Goal: Information Seeking & Learning: Learn about a topic

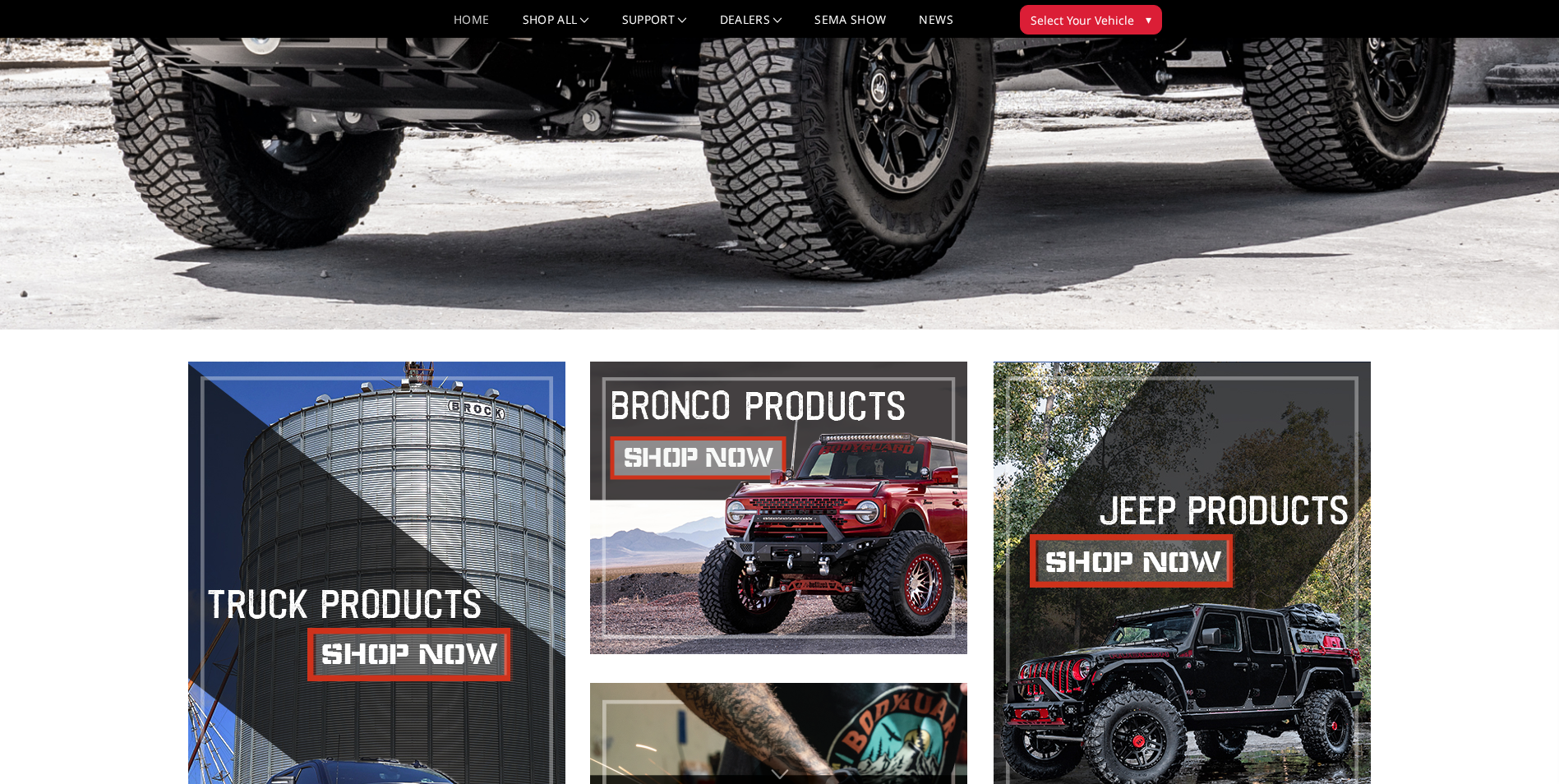
scroll to position [1119, 0]
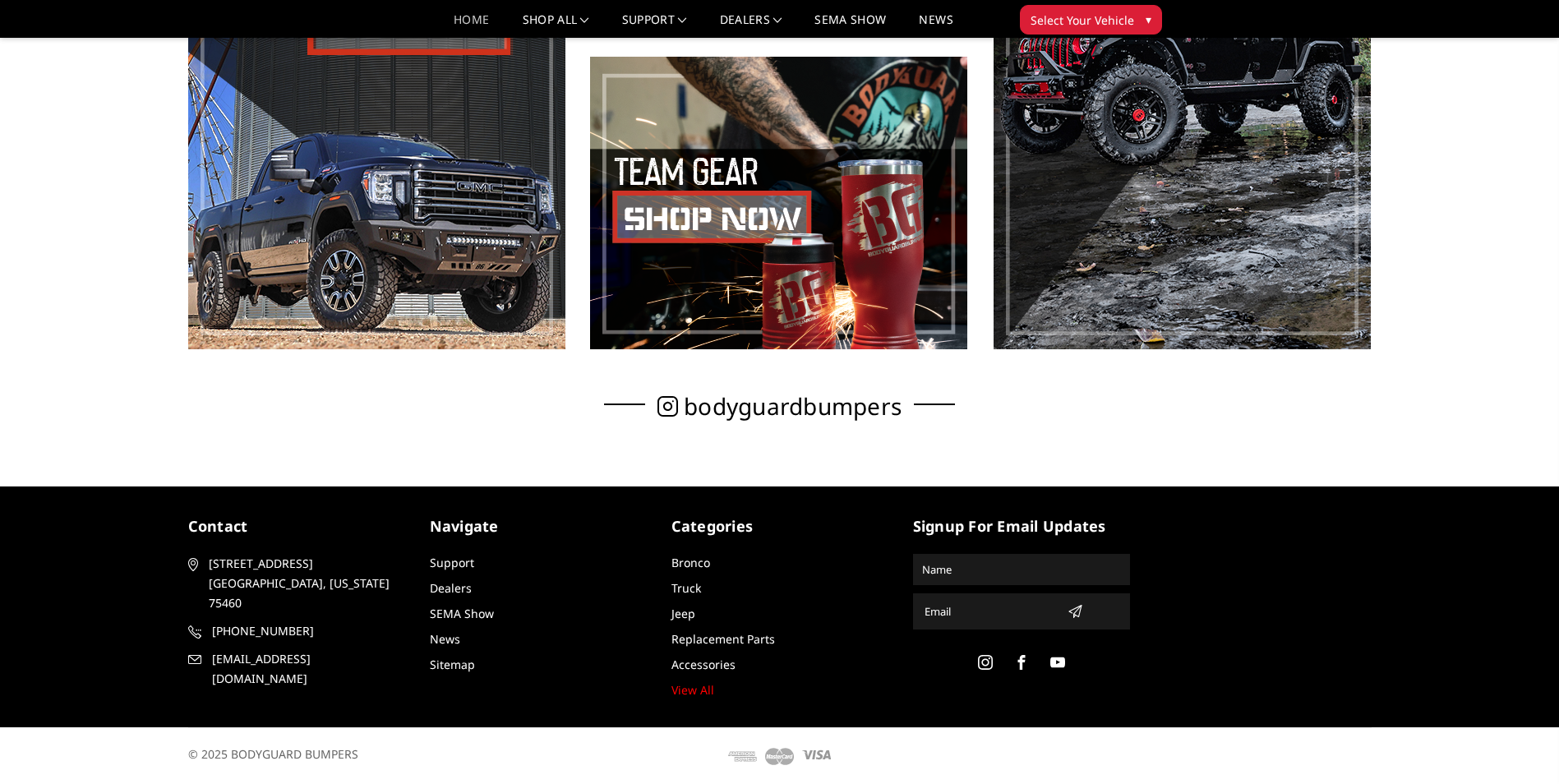
drag, startPoint x: 329, startPoint y: 564, endPoint x: 205, endPoint y: 560, distance: 124.1
click at [205, 520] on p "2675 Farm Road 79 Paris, Texas 75460" at bounding box center [296, 583] width 217 height 59
copy span "[STREET_ADDRESS]"
drag, startPoint x: 212, startPoint y: 623, endPoint x: 275, endPoint y: 625, distance: 63.0
click at [275, 520] on article "contact 2675 Farm Road 79 Paris, Texas 75460 903-785-8939 support@bodyguardbump…" at bounding box center [296, 602] width 217 height 173
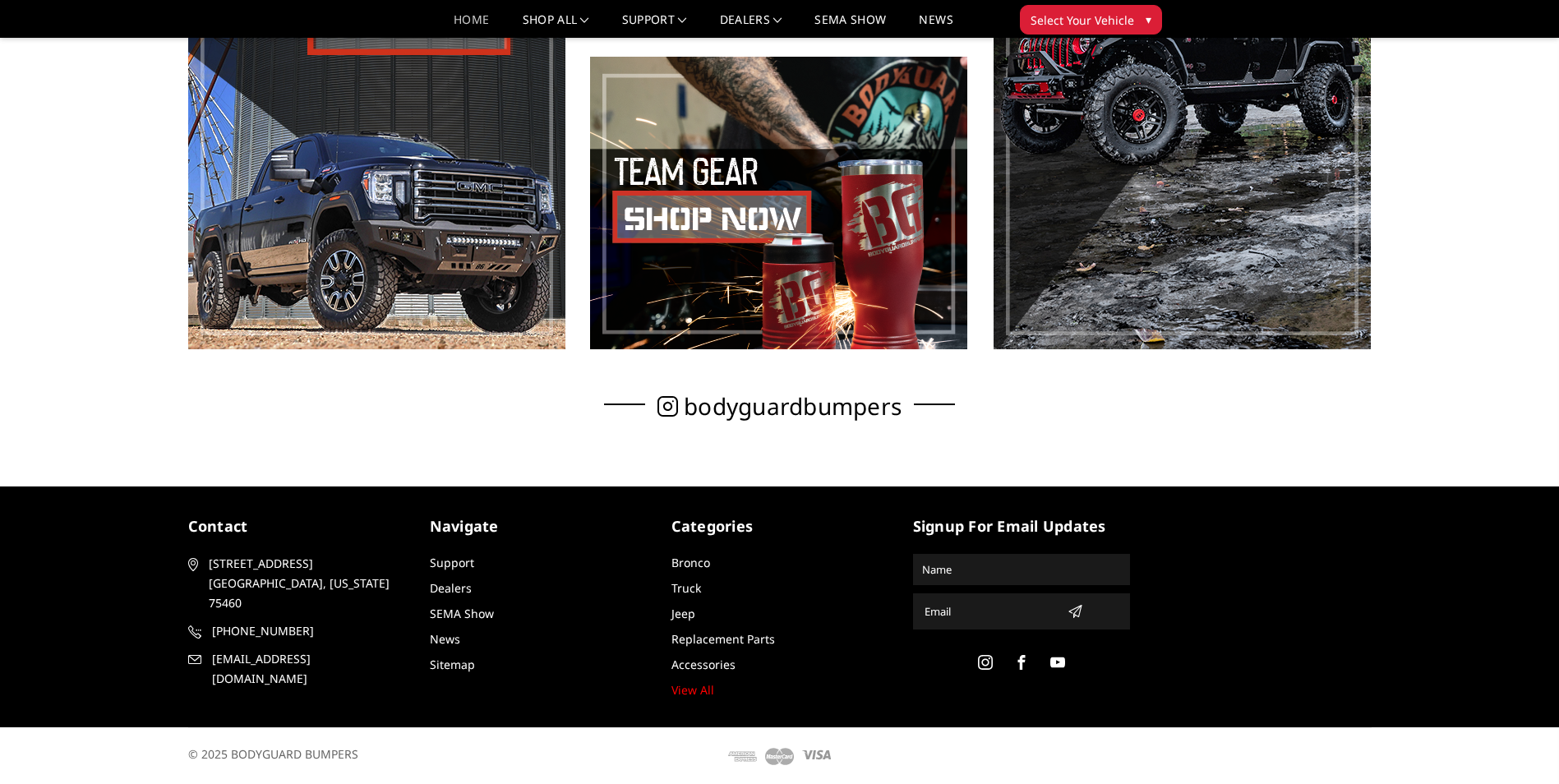
click at [275, 520] on article "contact 2675 Farm Road 79 Paris, Texas 75460 903-785-8939 support@bodyguardbump…" at bounding box center [296, 602] width 217 height 173
click at [202, 520] on article "contact 2675 Farm Road 79 Paris, Texas 75460 903-785-8939 support@bodyguardbump…" at bounding box center [296, 602] width 217 height 173
copy article "[PHONE_NUMBER]"
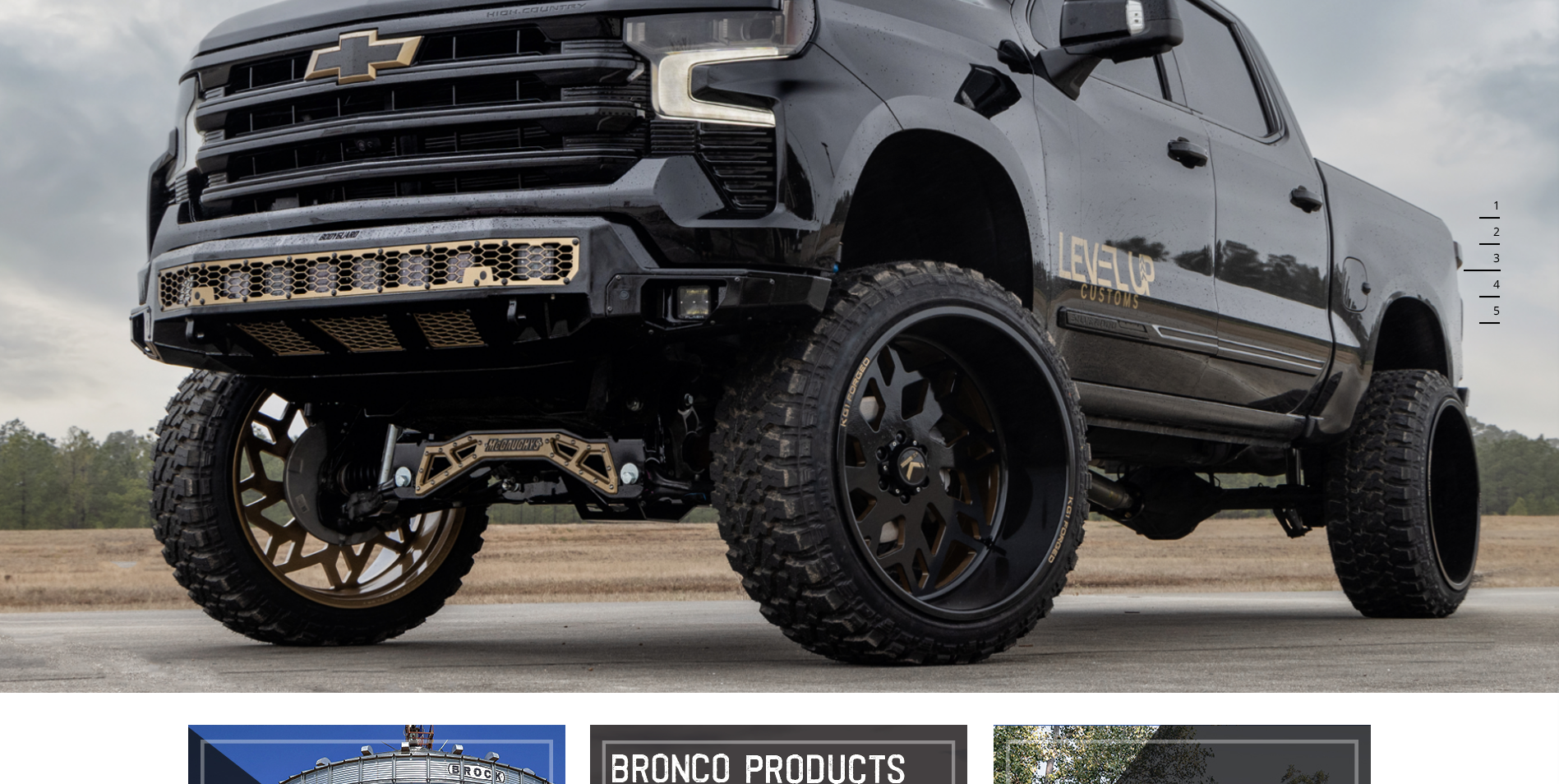
scroll to position [0, 0]
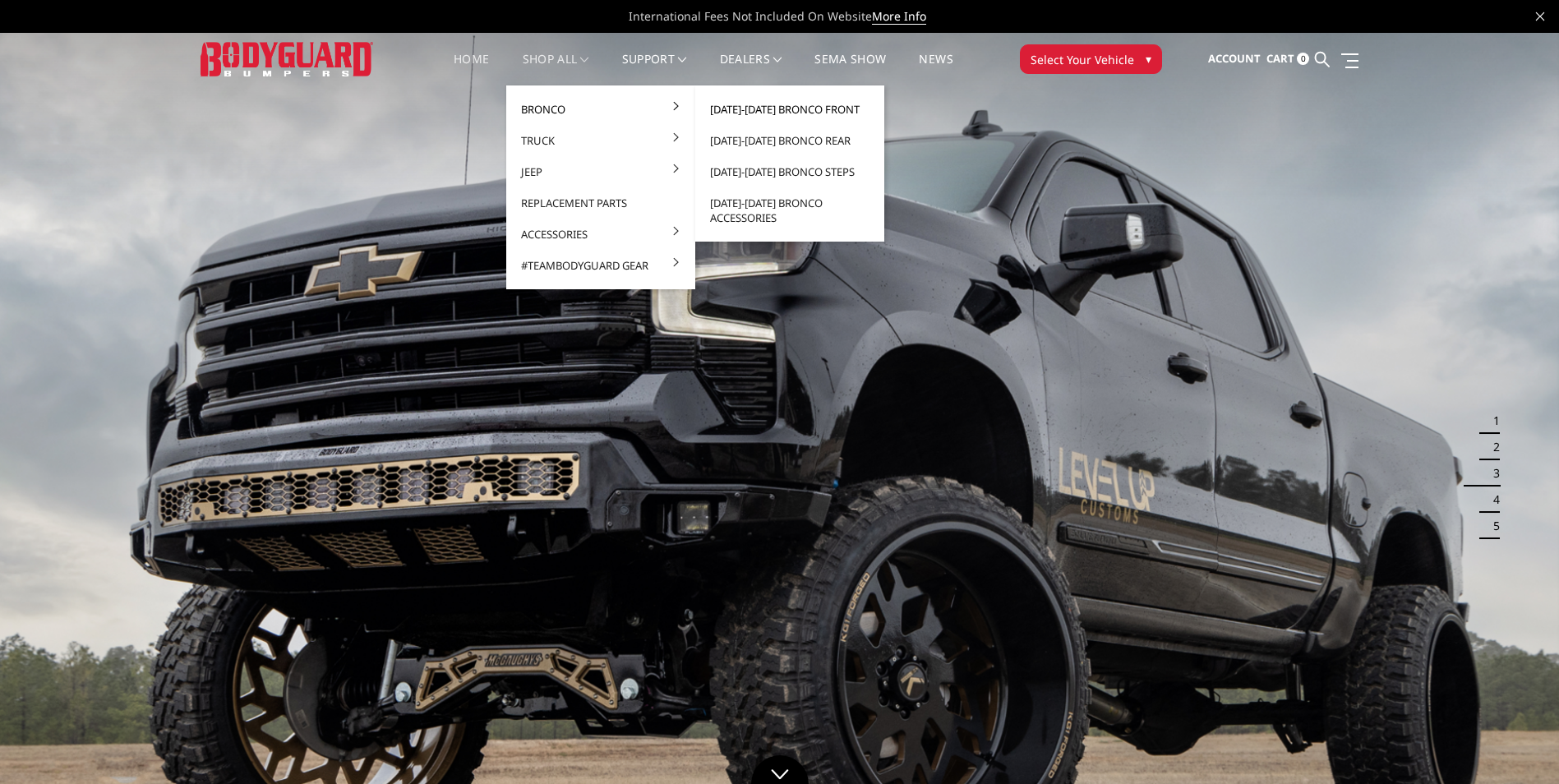
click at [729, 105] on link "[DATE]-[DATE] Bronco Front" at bounding box center [789, 109] width 176 height 31
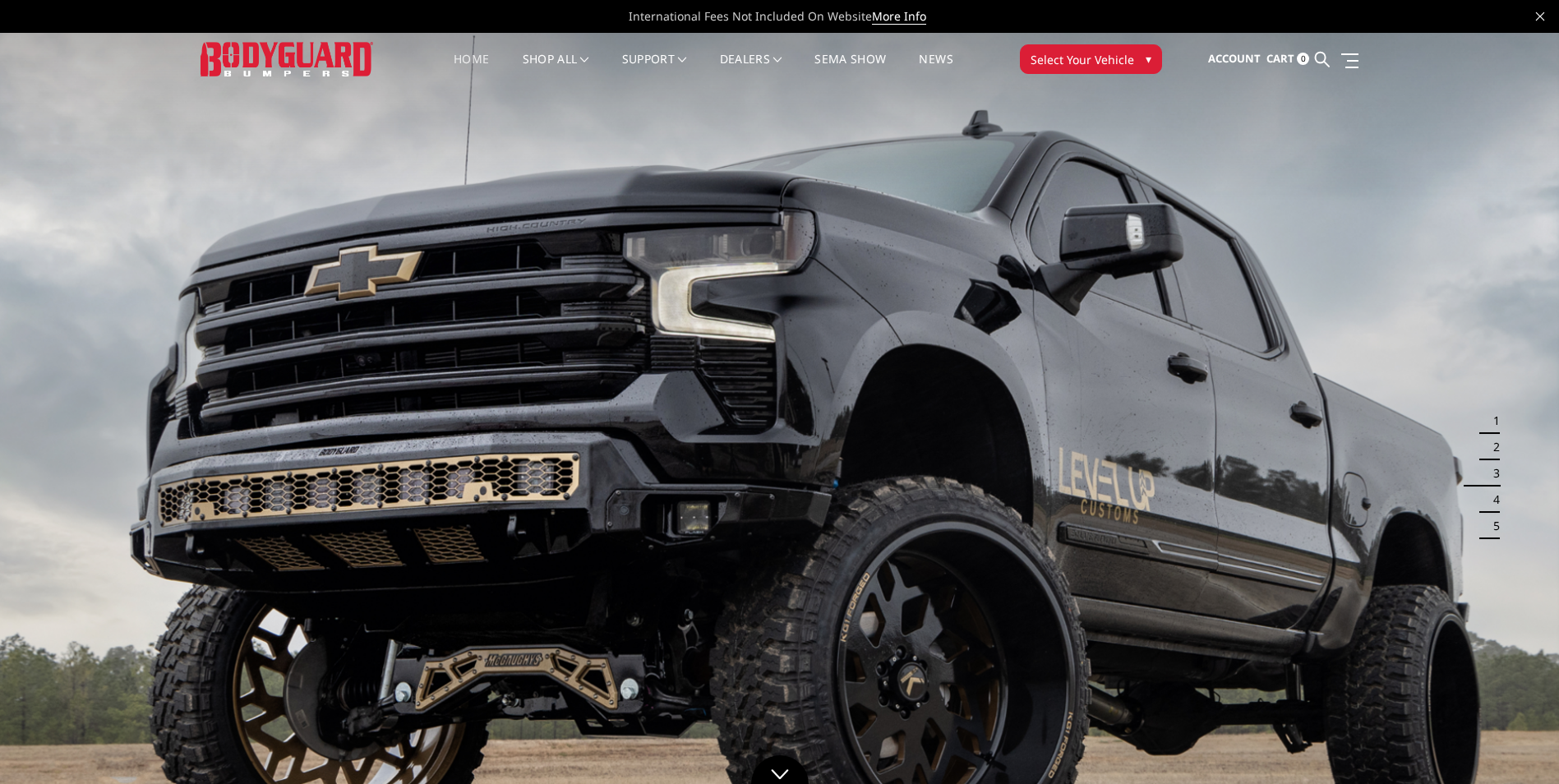
scroll to position [82, 0]
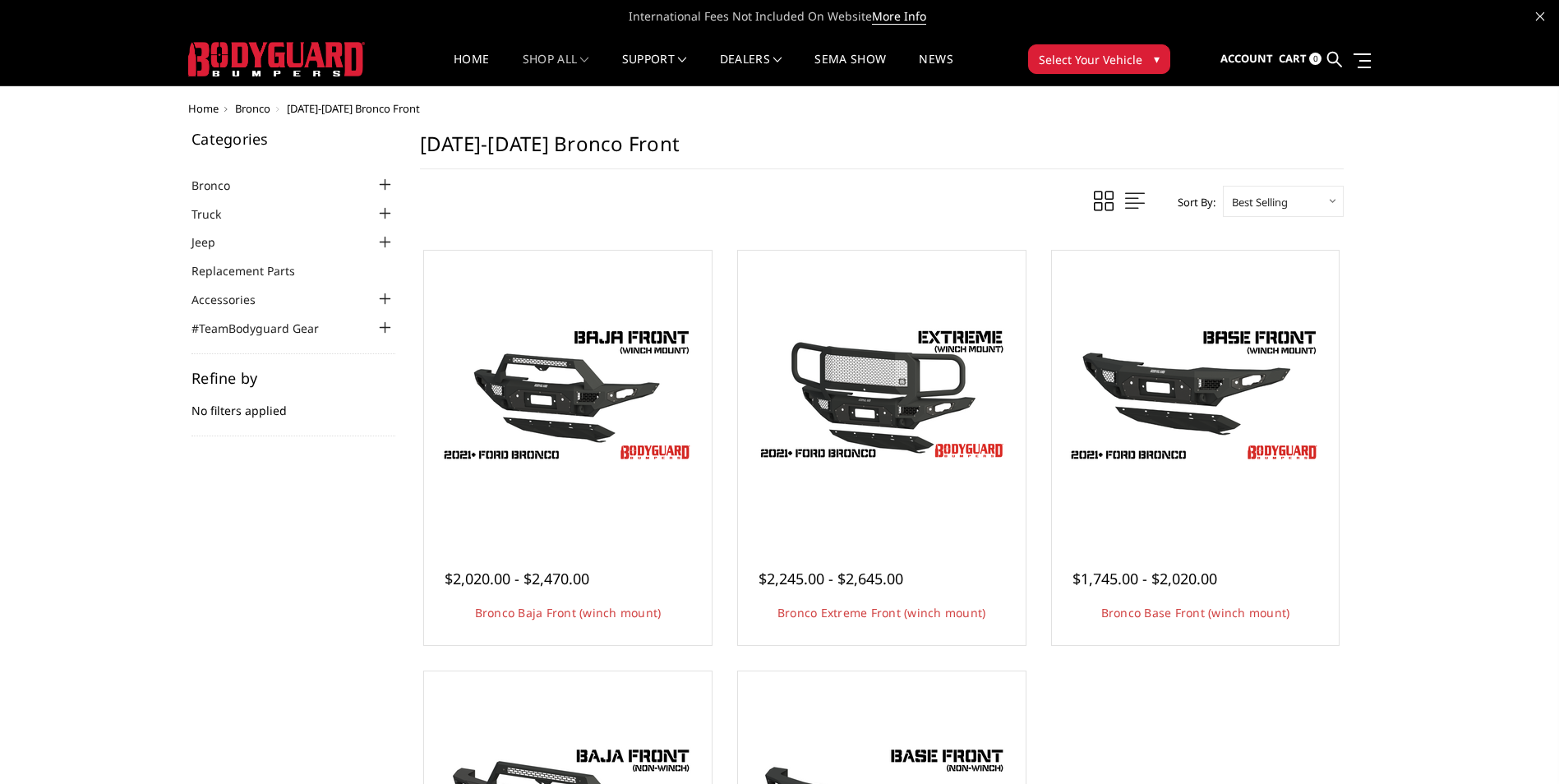
click at [387, 183] on div at bounding box center [385, 184] width 20 height 20
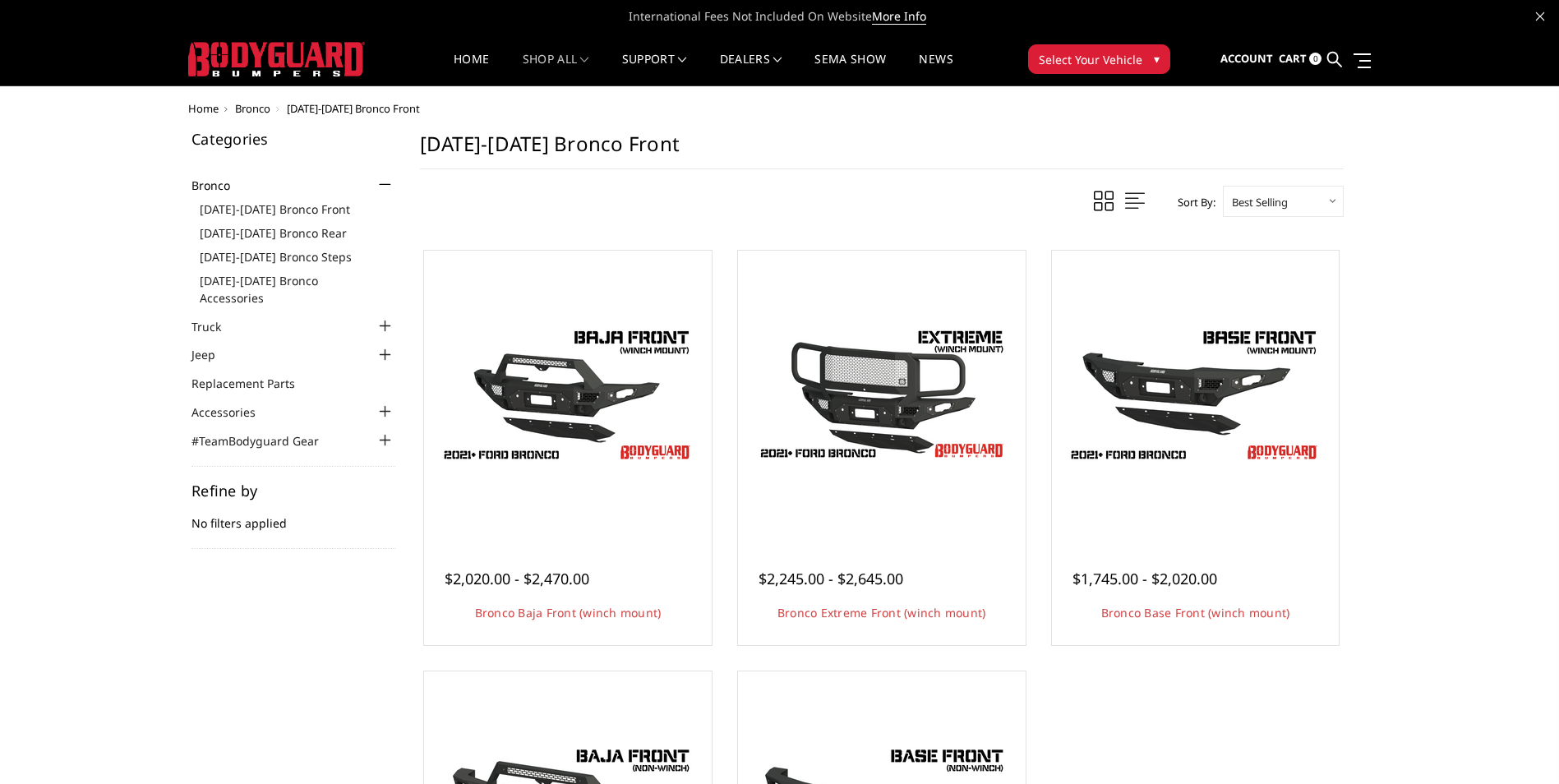
click at [385, 401] on div at bounding box center [385, 411] width 20 height 20
click at [386, 502] on div at bounding box center [385, 511] width 20 height 20
click at [382, 345] on div at bounding box center [385, 354] width 20 height 20
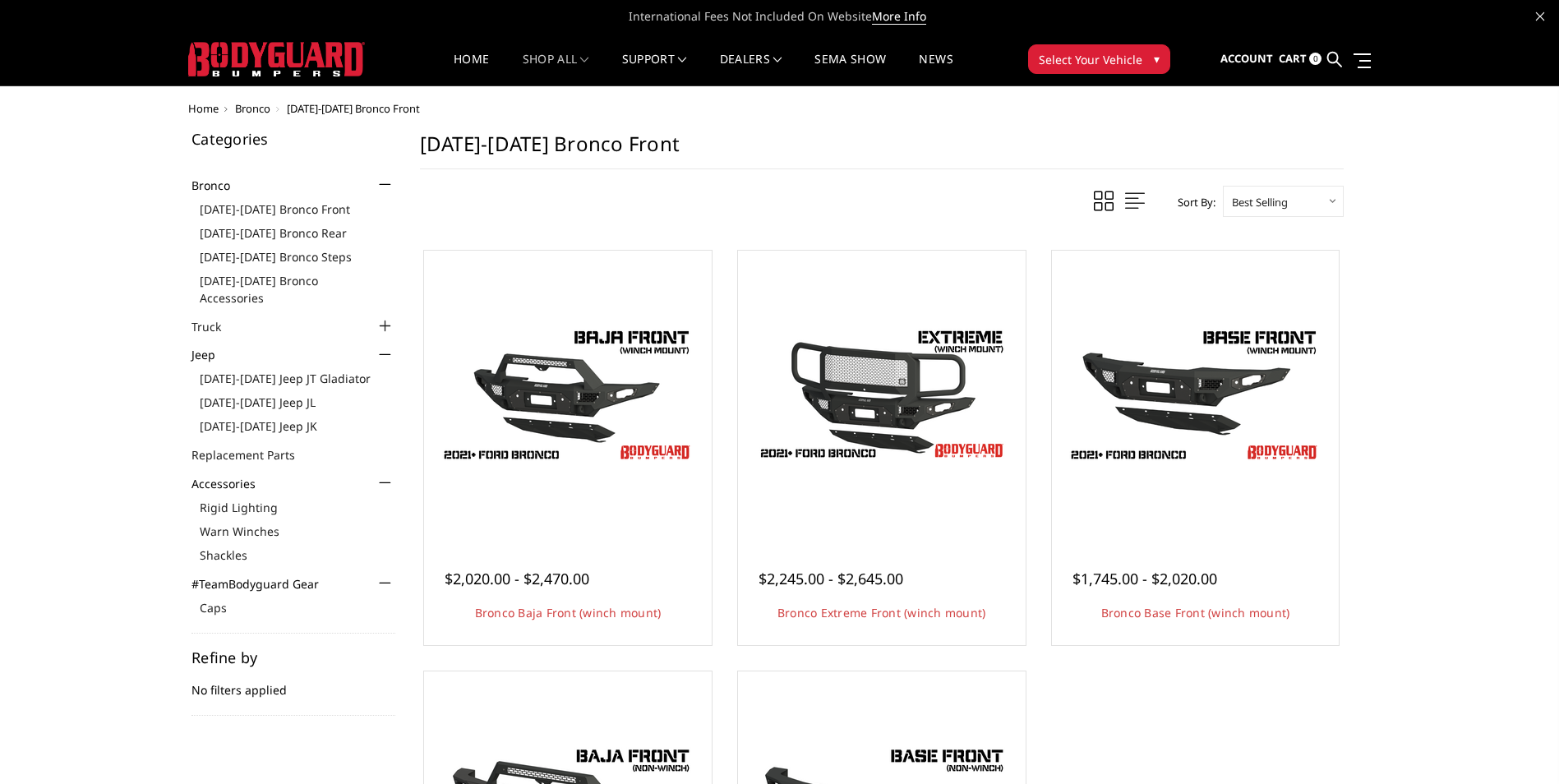
click at [384, 316] on div at bounding box center [385, 325] width 20 height 20
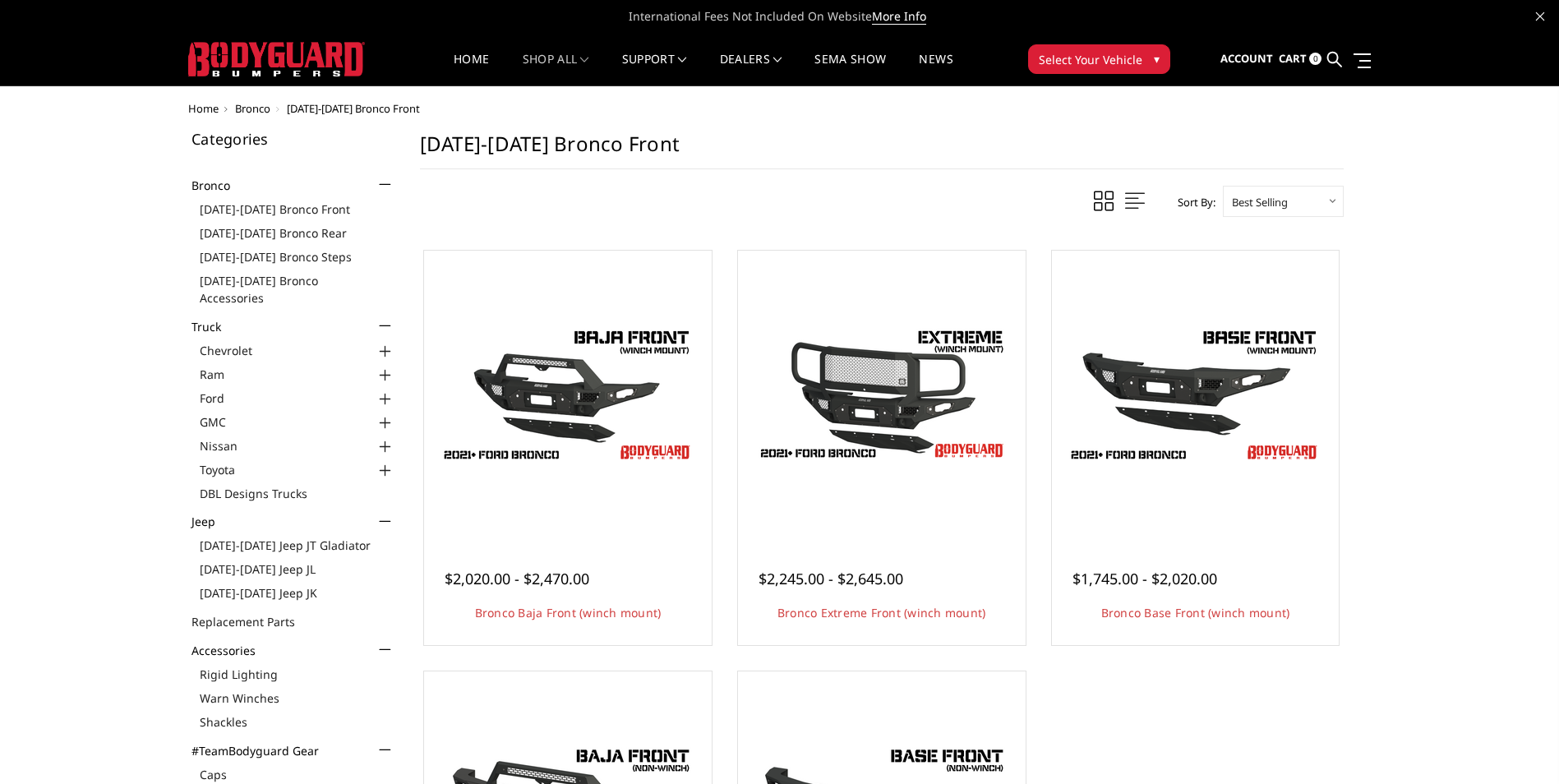
click at [387, 461] on div at bounding box center [385, 470] width 20 height 20
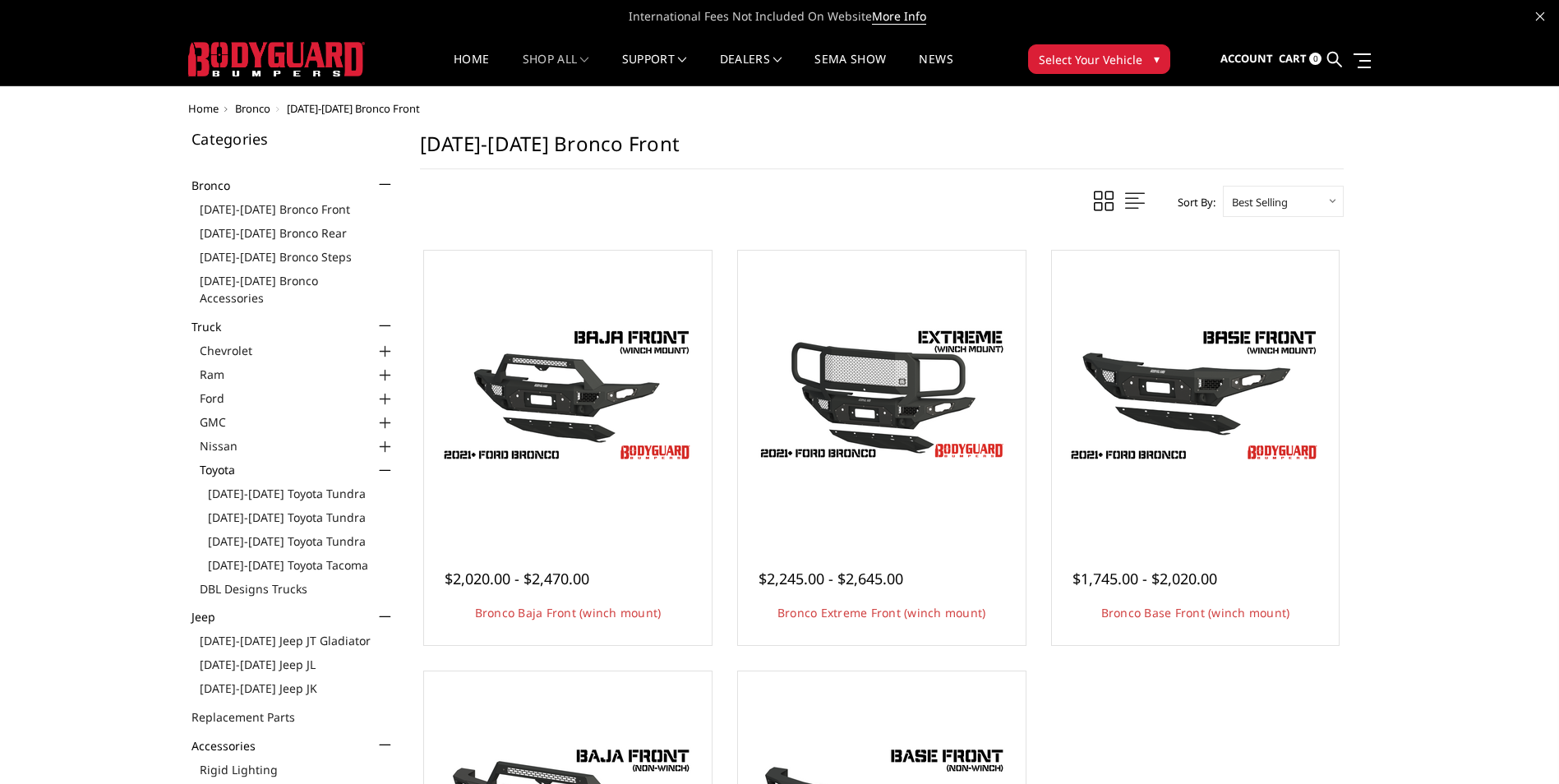
click at [387, 437] on div at bounding box center [385, 447] width 20 height 20
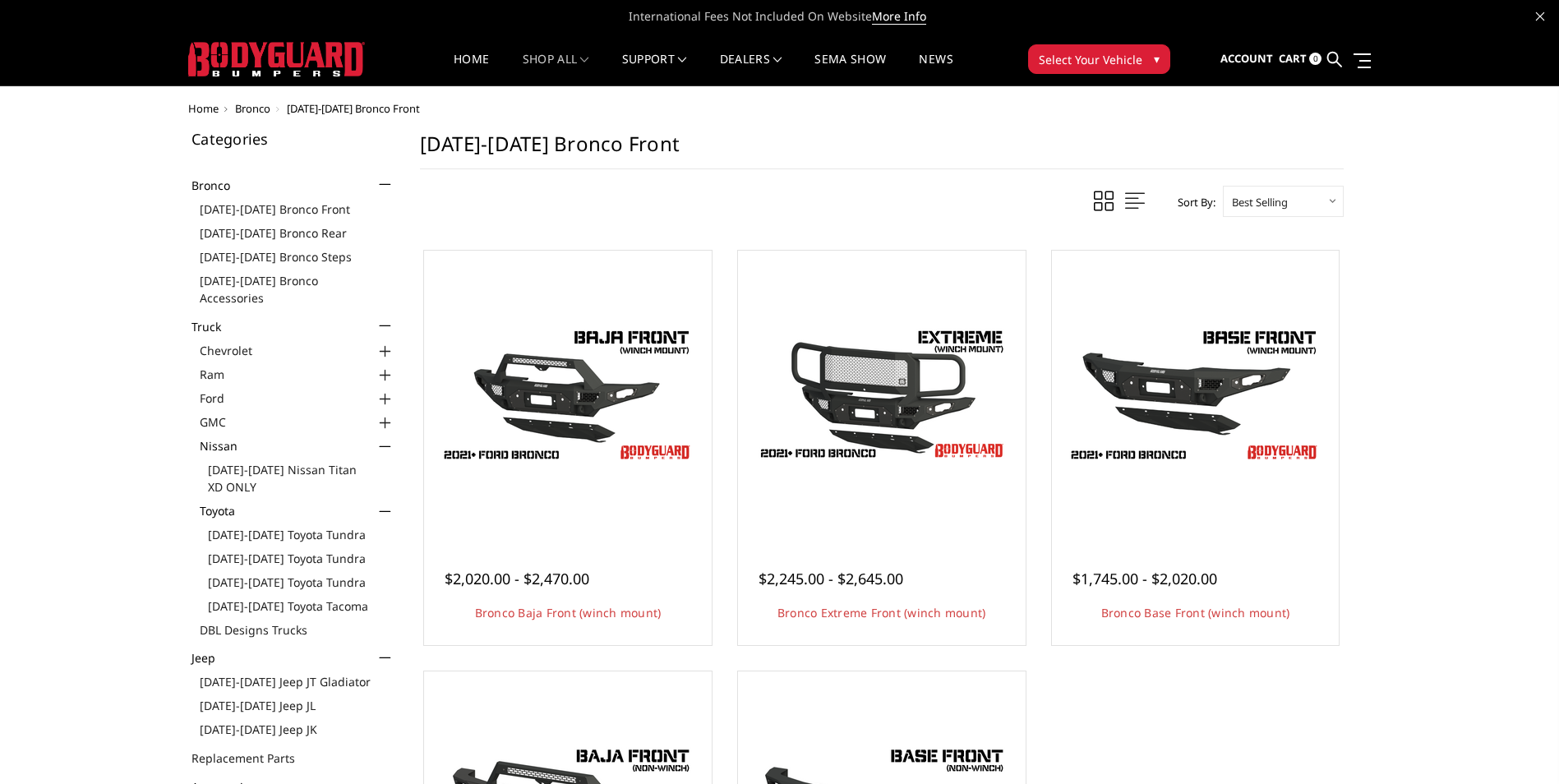
click at [387, 414] on div at bounding box center [385, 423] width 20 height 20
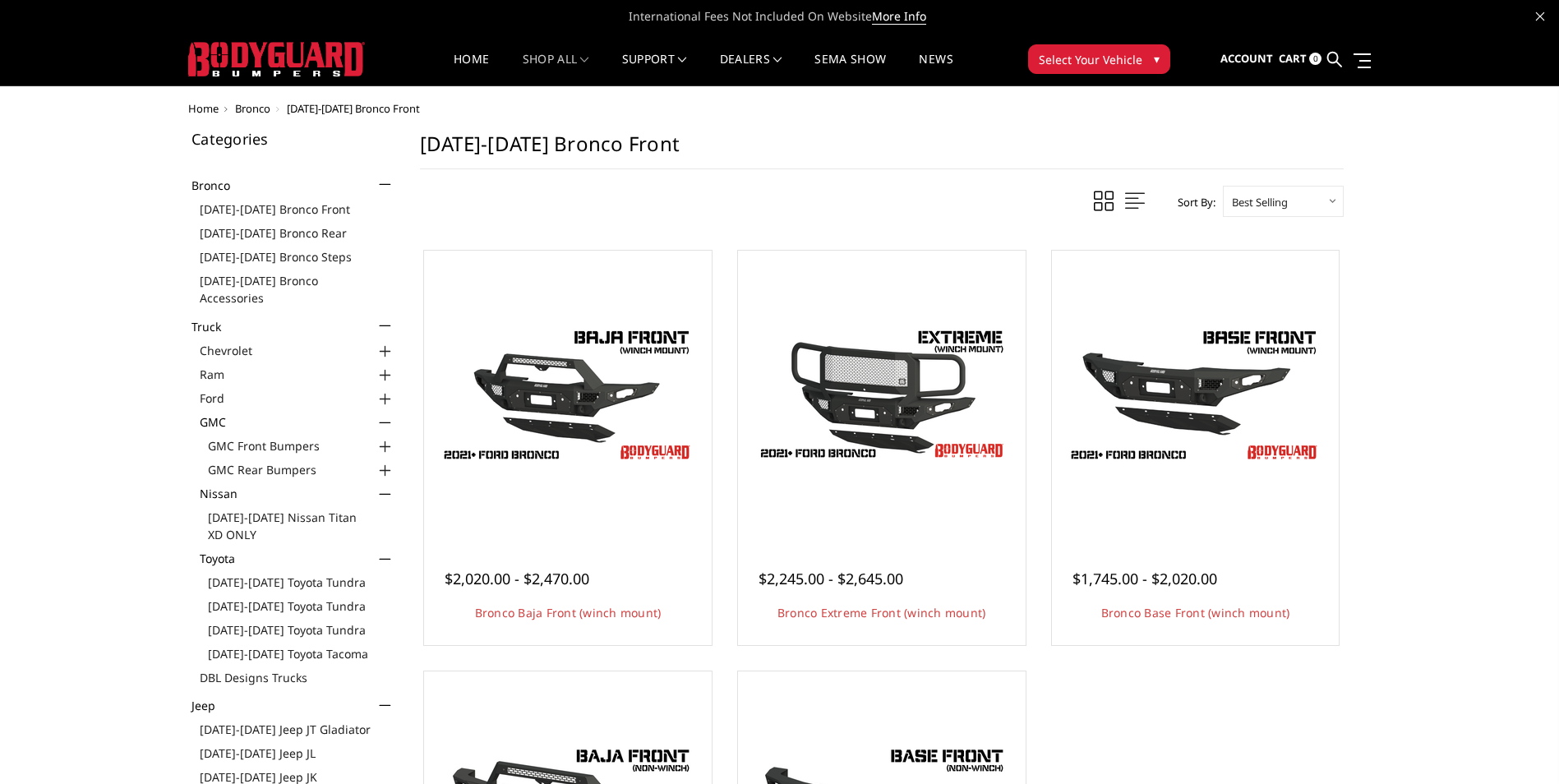
click at [387, 389] on div at bounding box center [385, 399] width 20 height 20
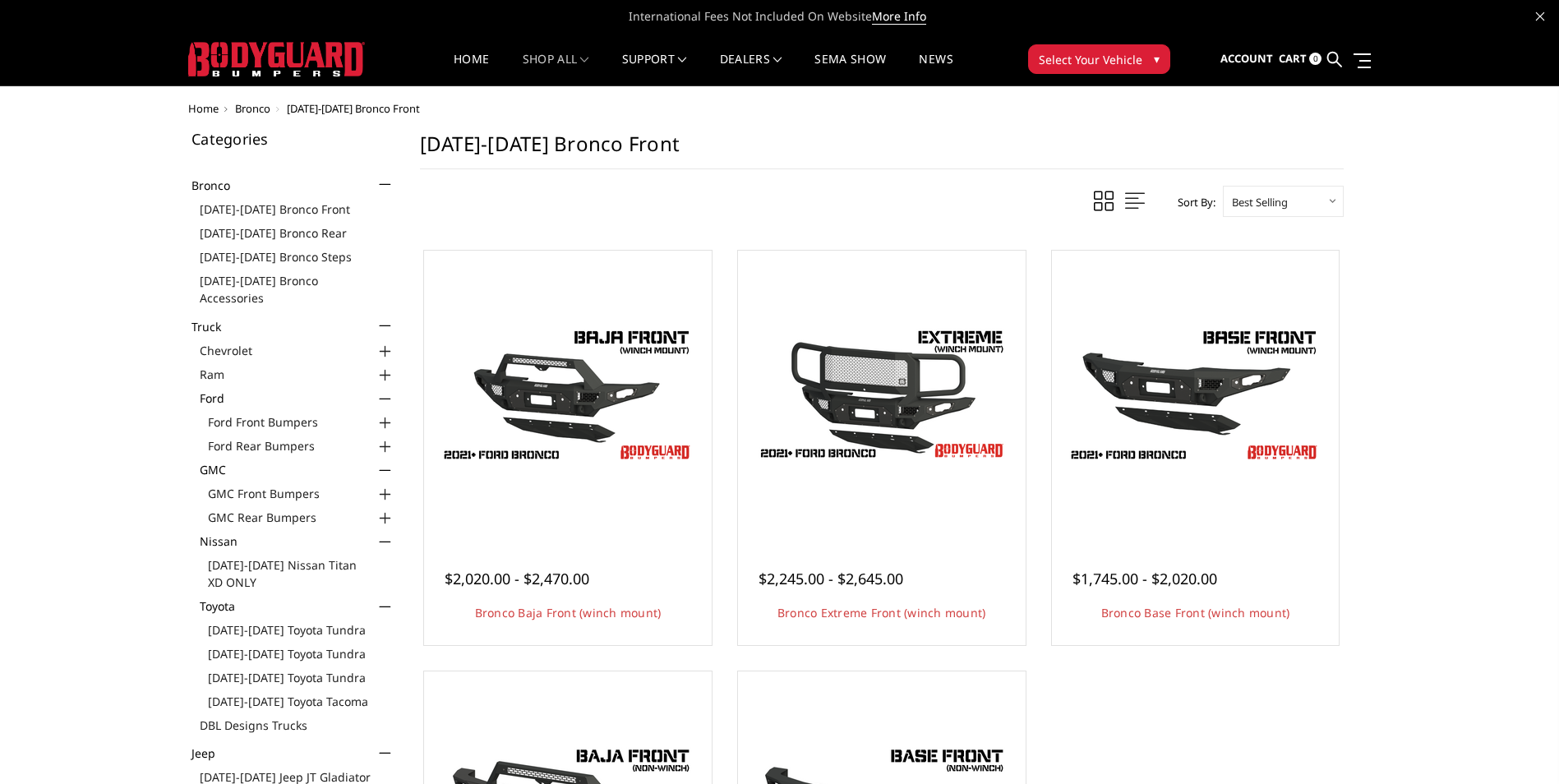
click at [386, 366] on div at bounding box center [385, 375] width 20 height 20
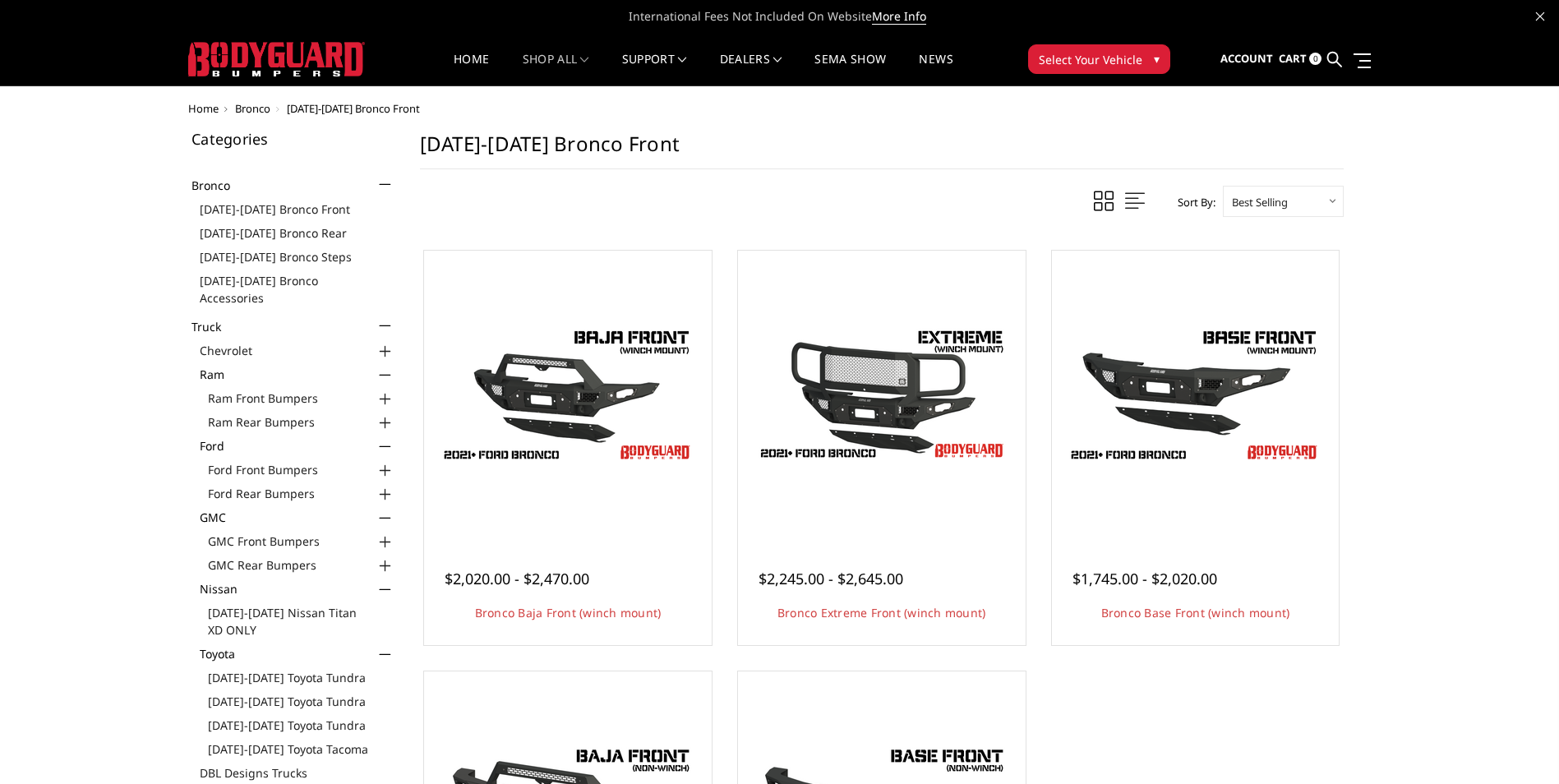
click at [384, 342] on div at bounding box center [385, 352] width 20 height 20
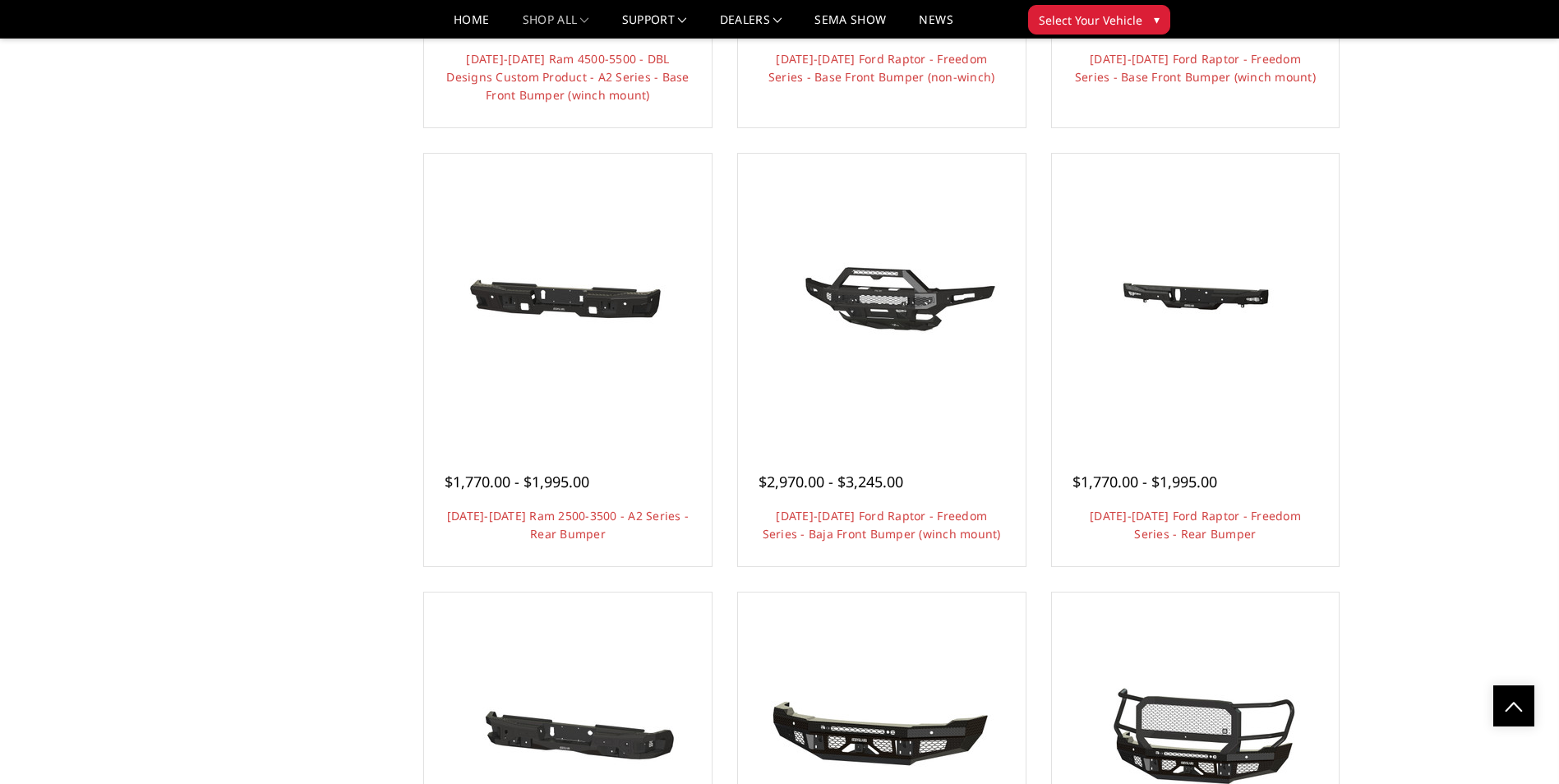
scroll to position [4765, 0]
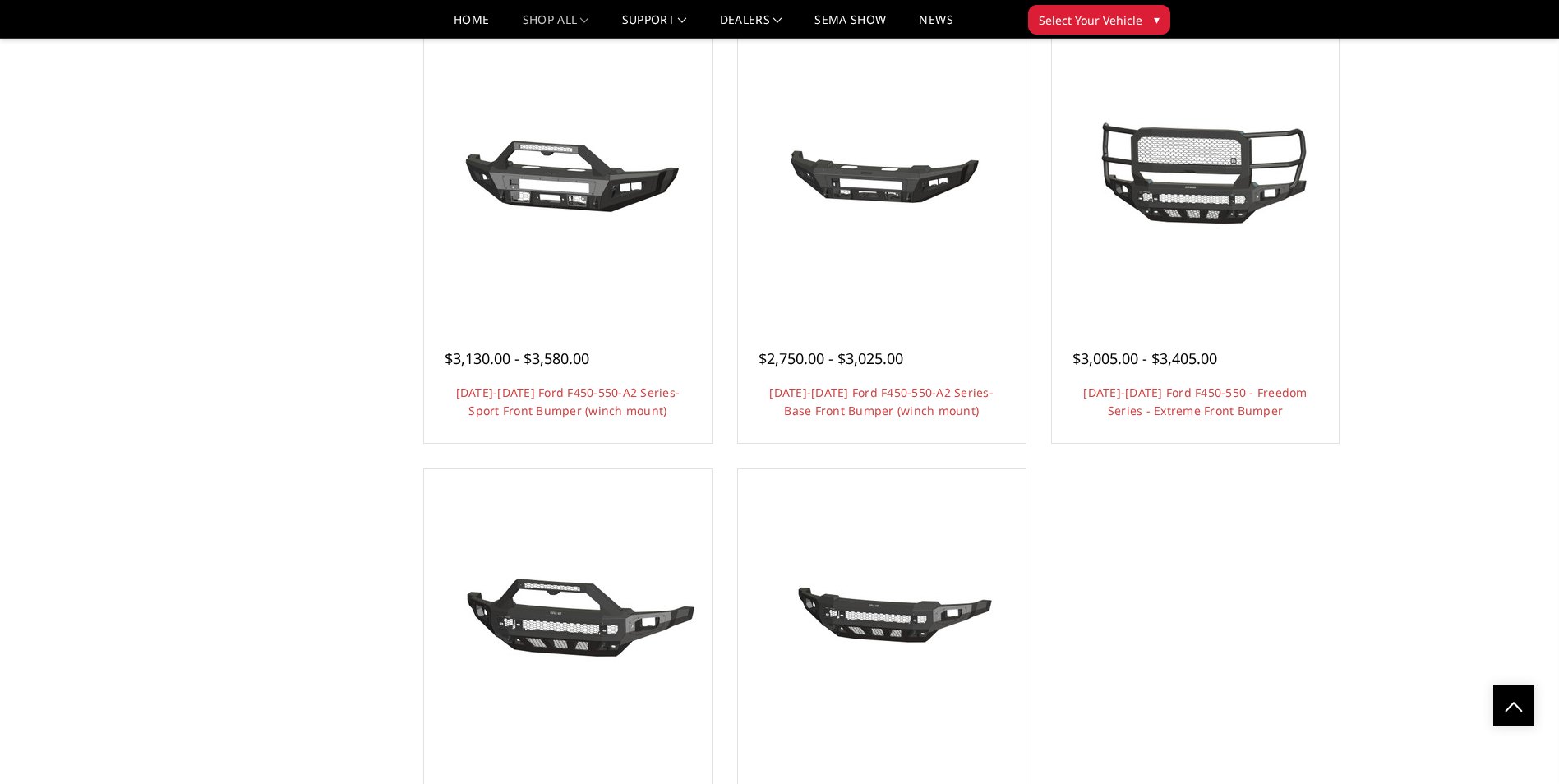
scroll to position [7502, 0]
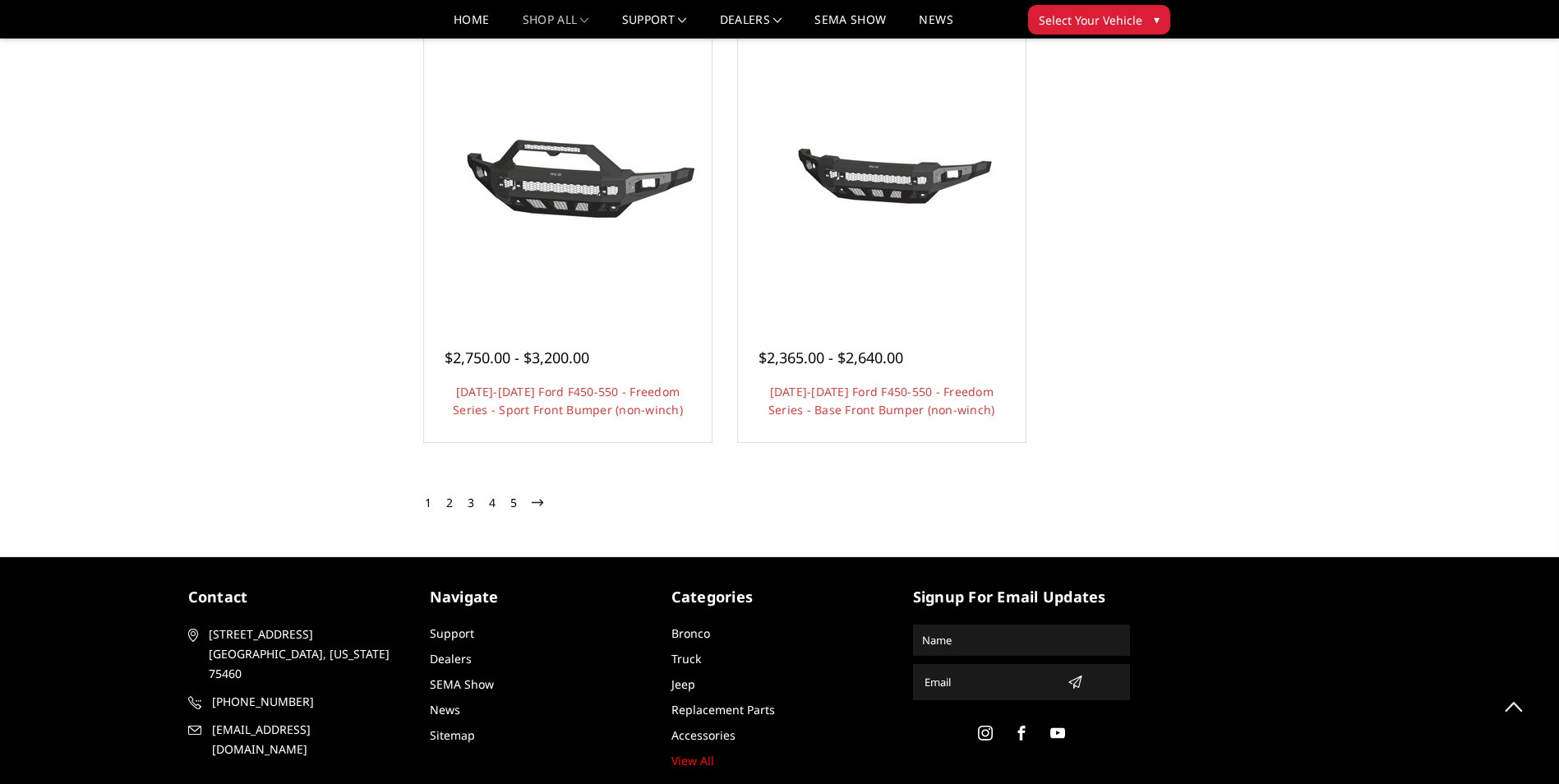
click at [475, 501] on link "3" at bounding box center [471, 502] width 15 height 20
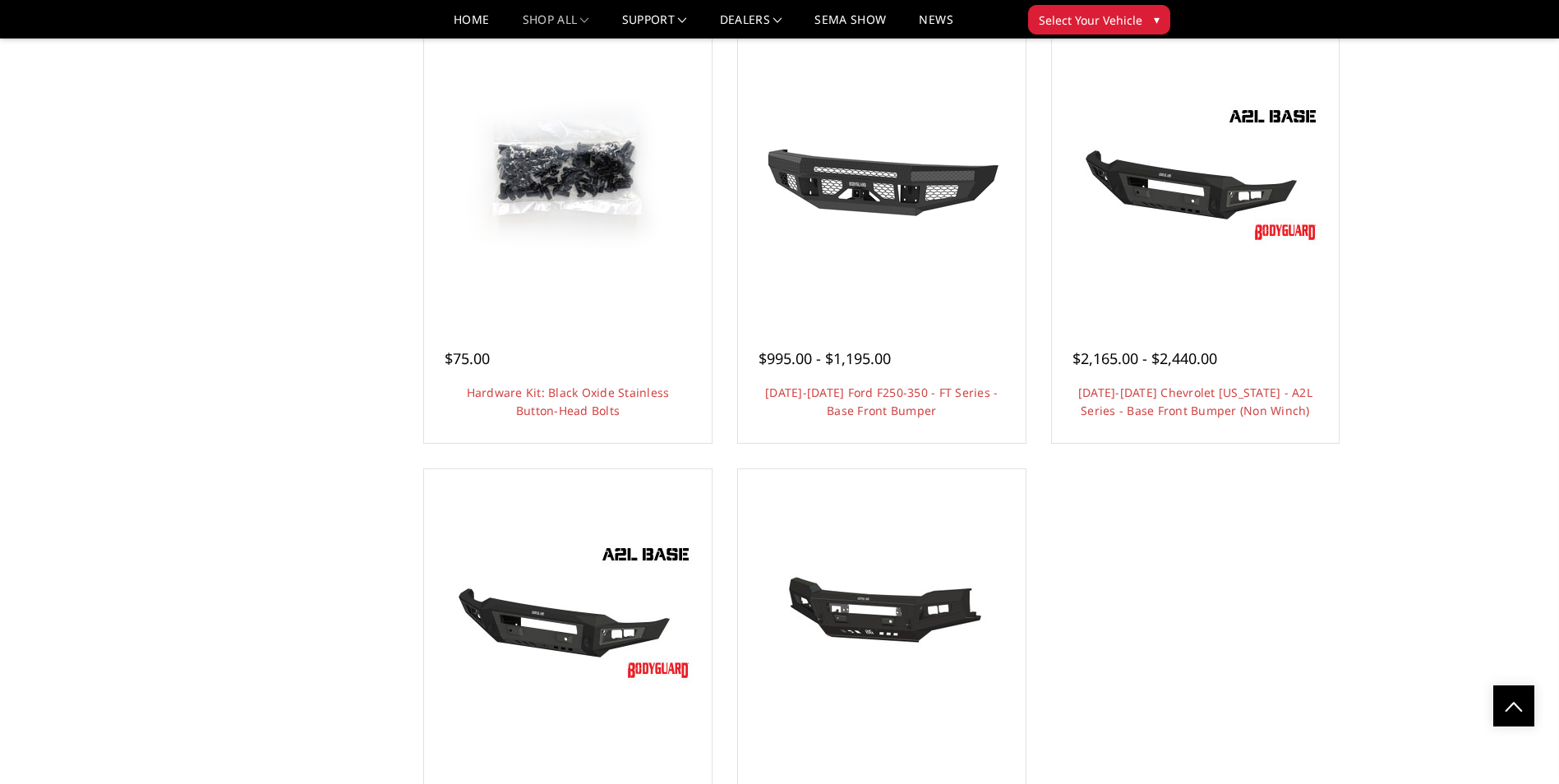
scroll to position [7284, 0]
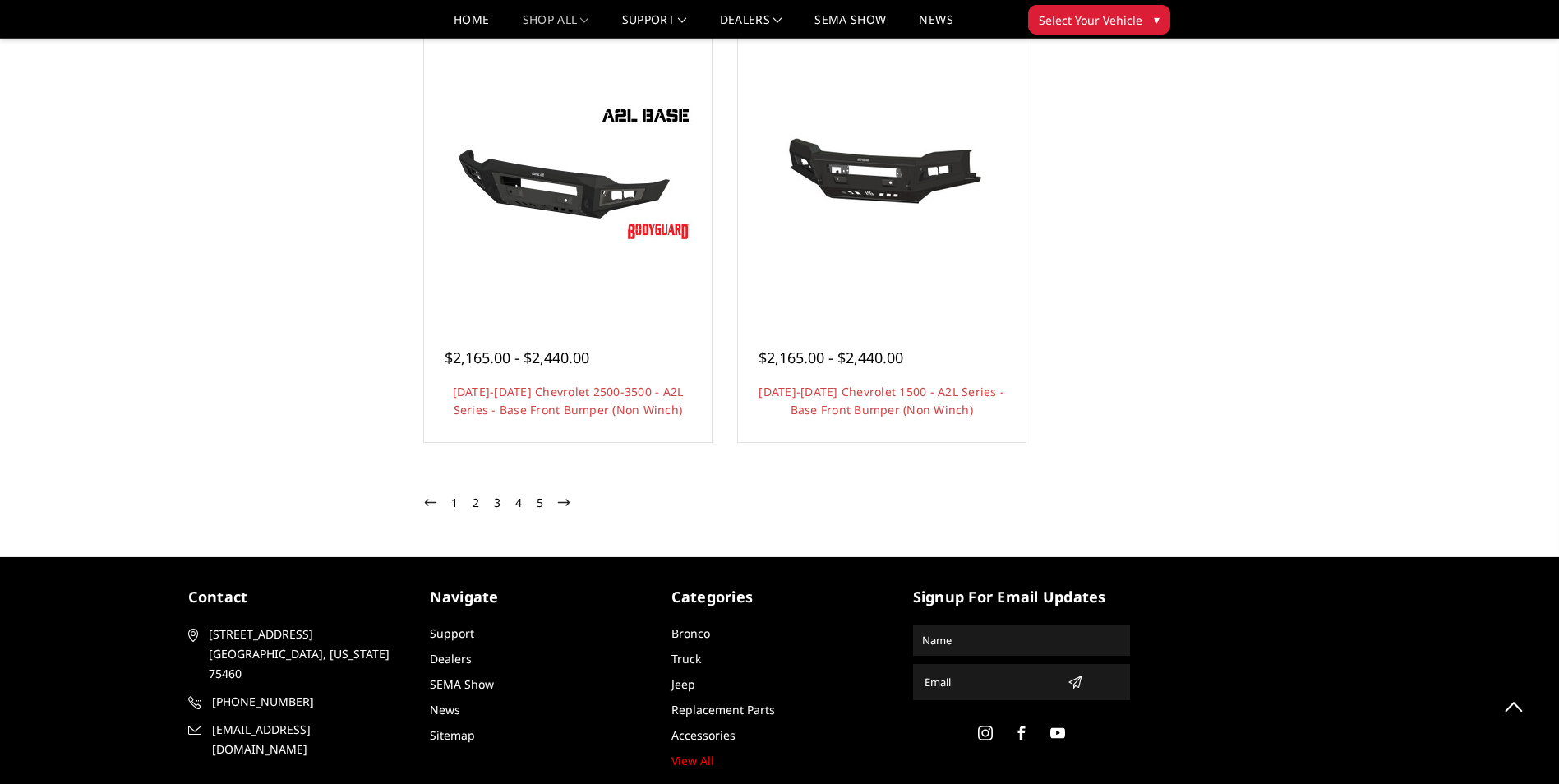
click at [473, 503] on link "2" at bounding box center [476, 502] width 15 height 20
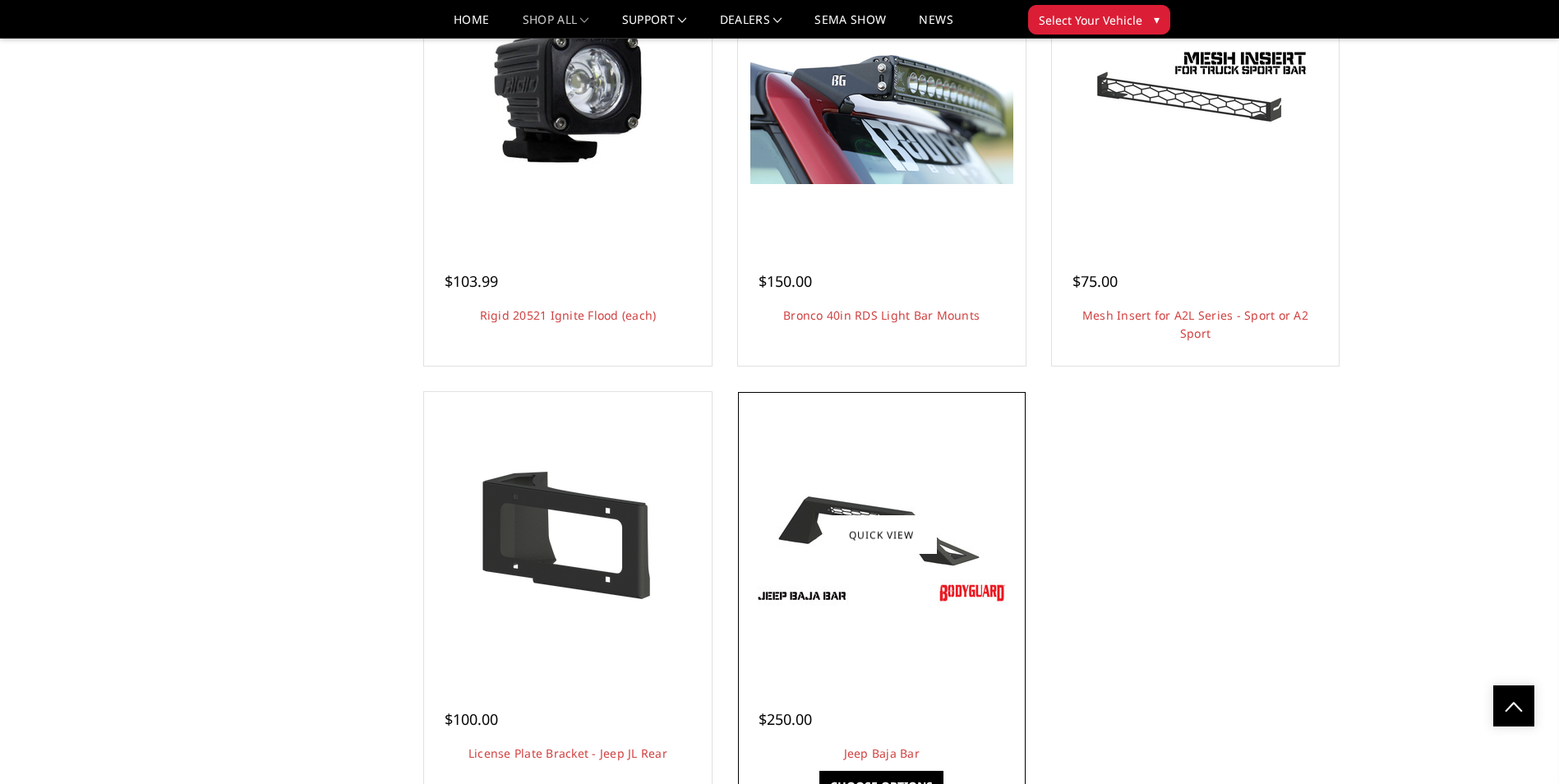
scroll to position [7392, 0]
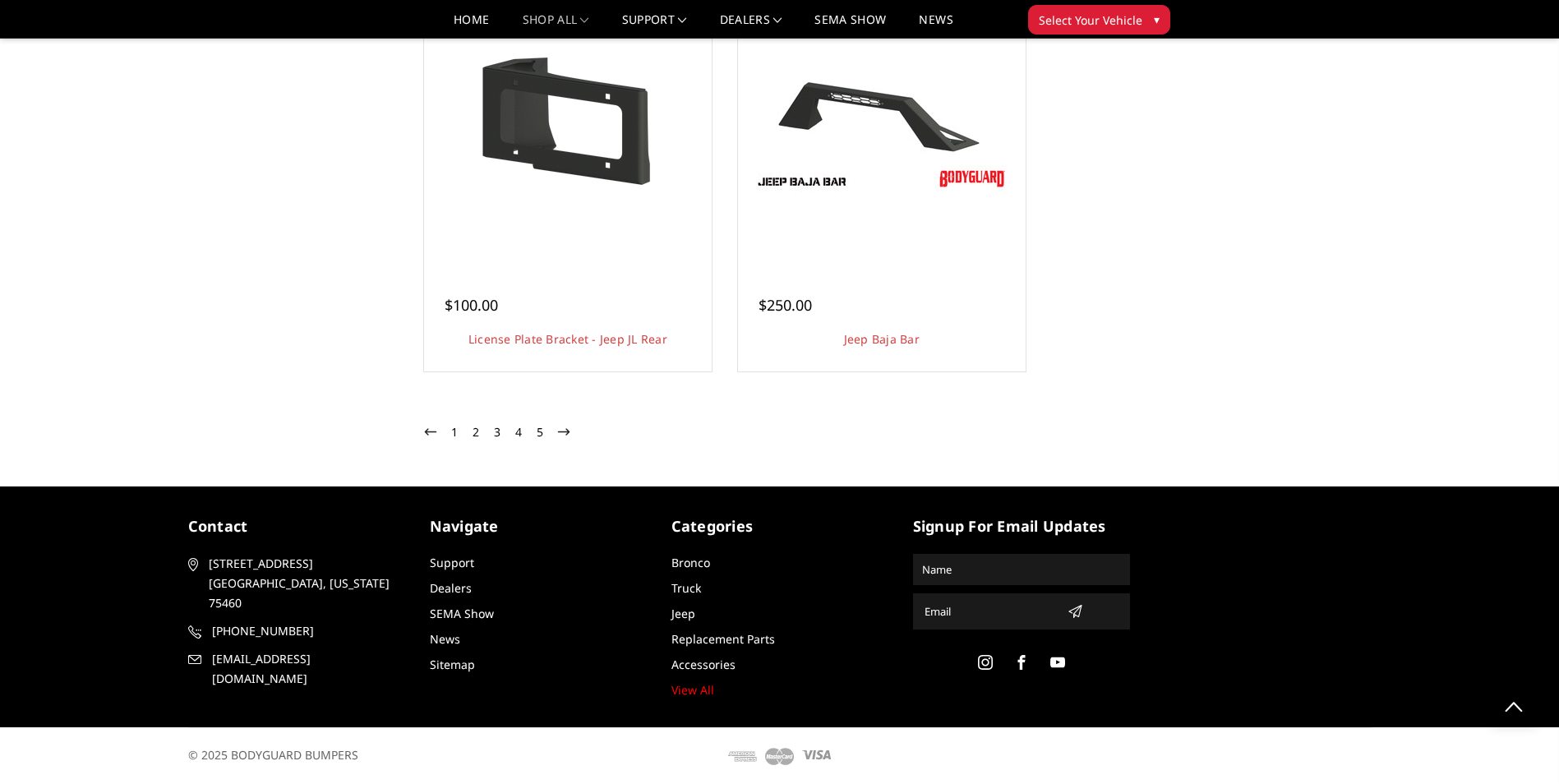
click at [497, 432] on link "3" at bounding box center [497, 431] width 15 height 20
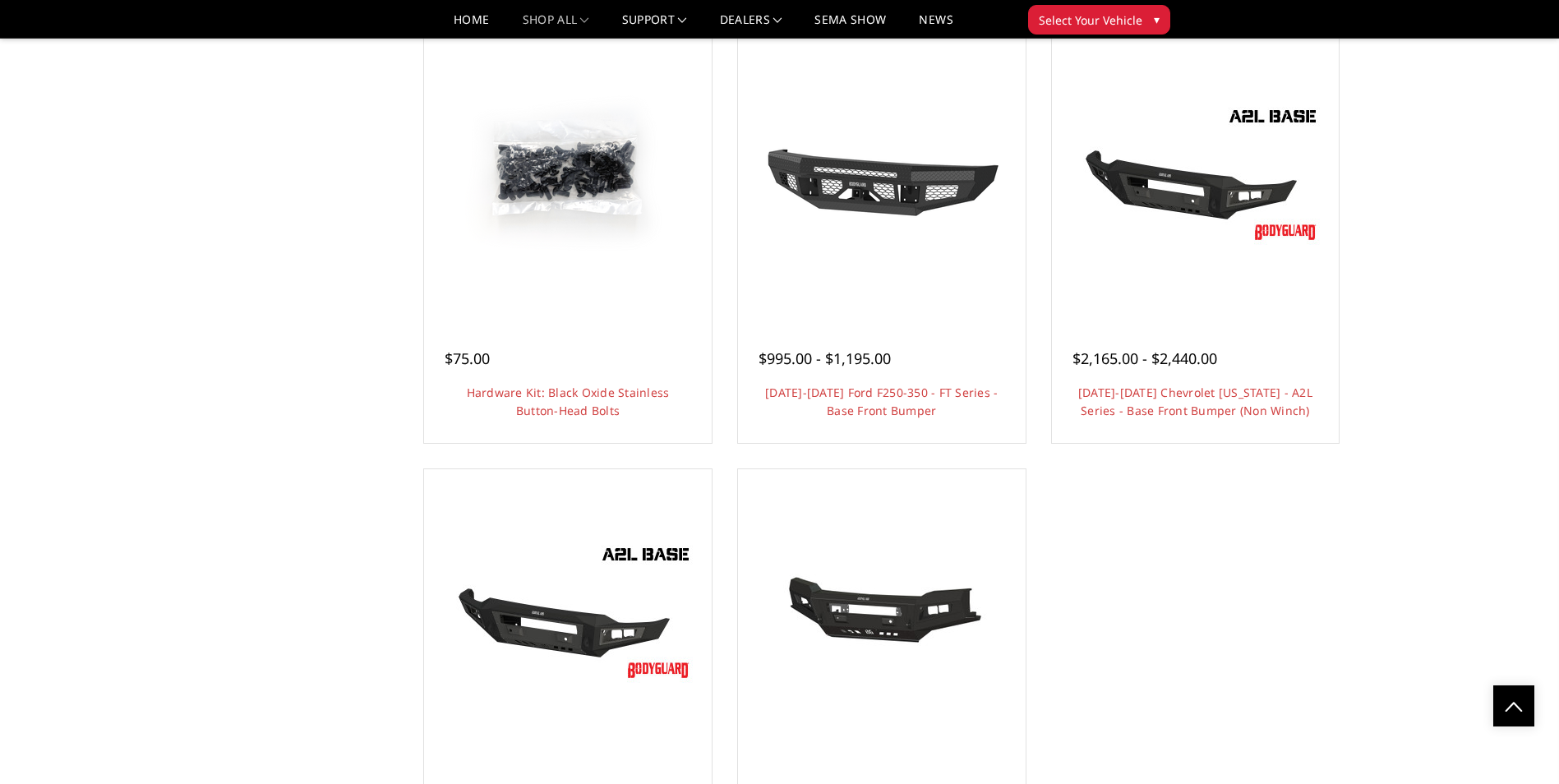
scroll to position [7284, 0]
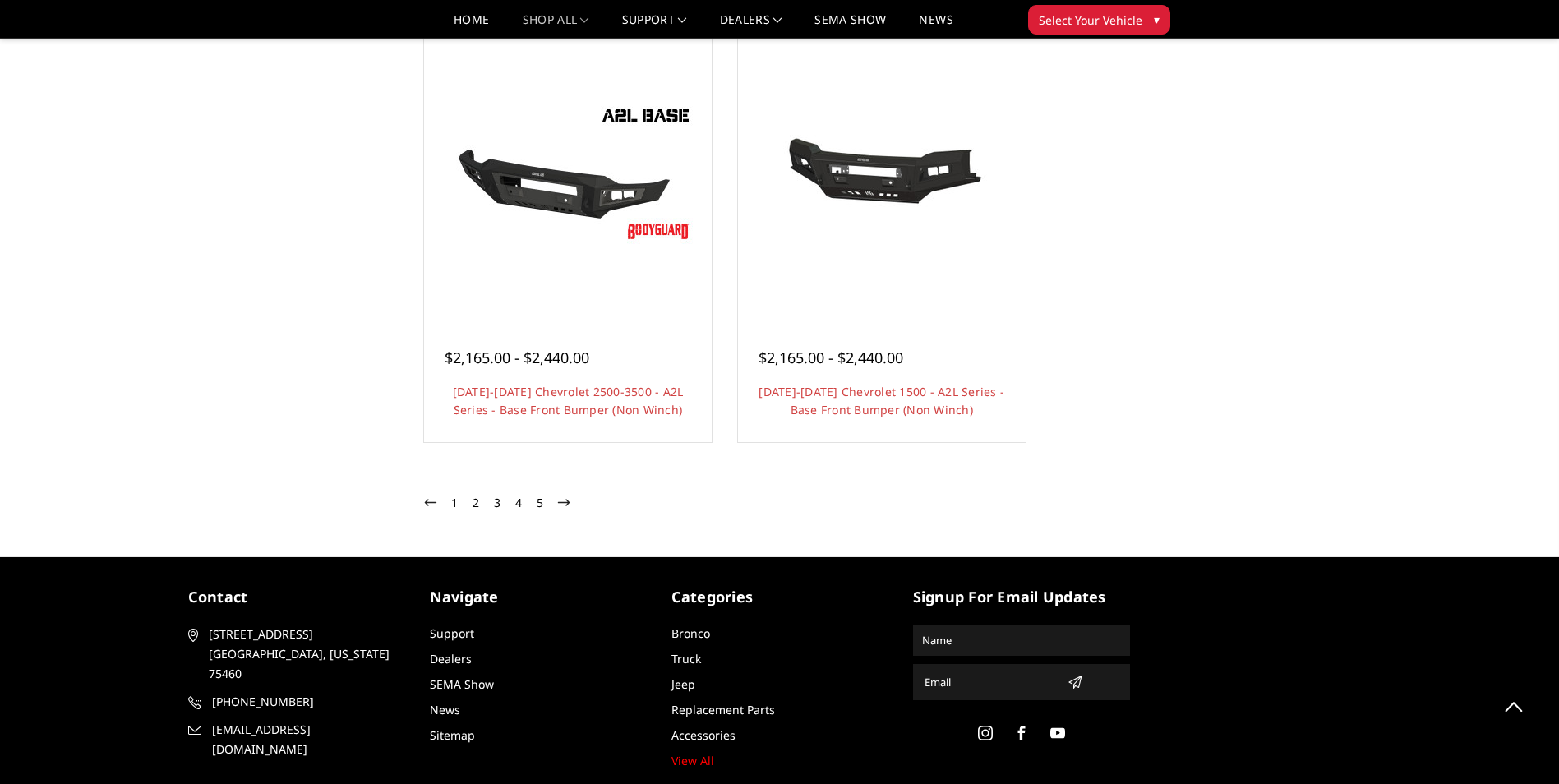
click at [533, 505] on link "5" at bounding box center [540, 502] width 15 height 20
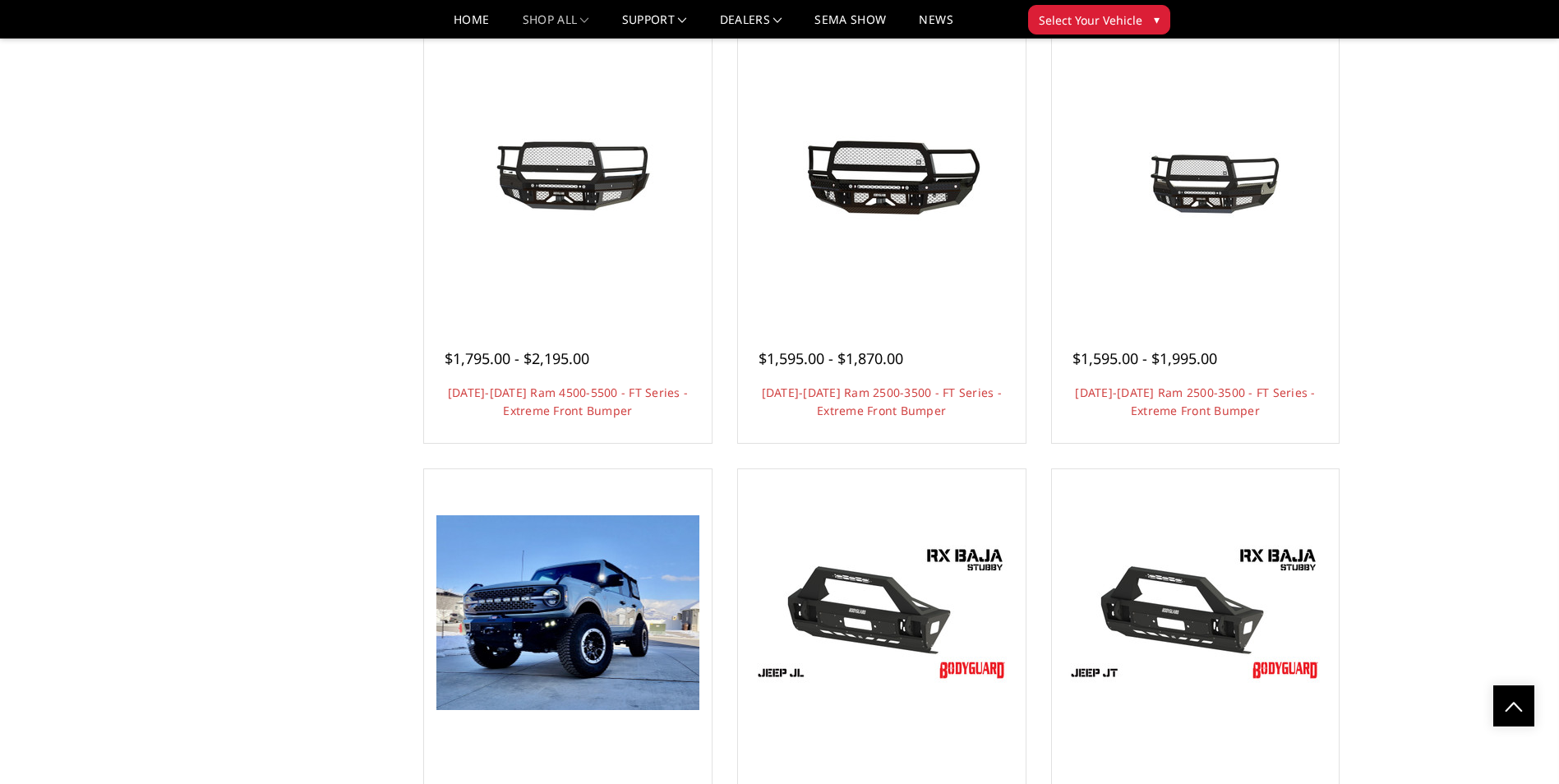
scroll to position [6077, 0]
